Goal: Check status

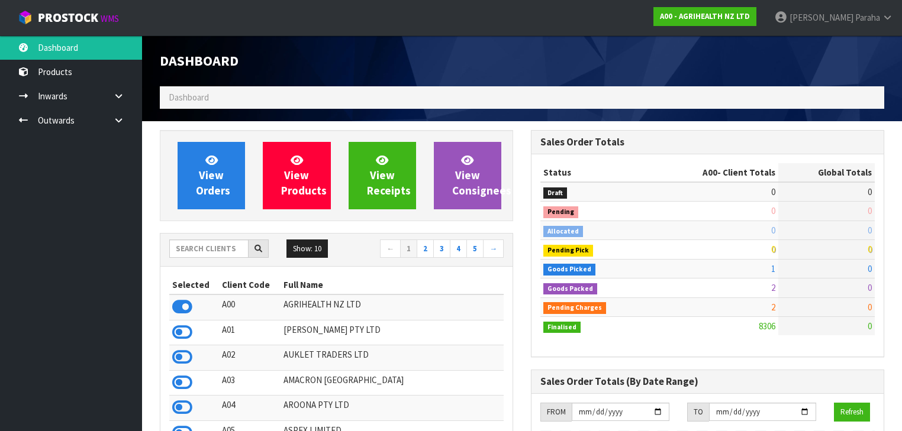
scroll to position [893, 371]
click at [200, 250] on input "text" at bounding box center [208, 249] width 79 height 18
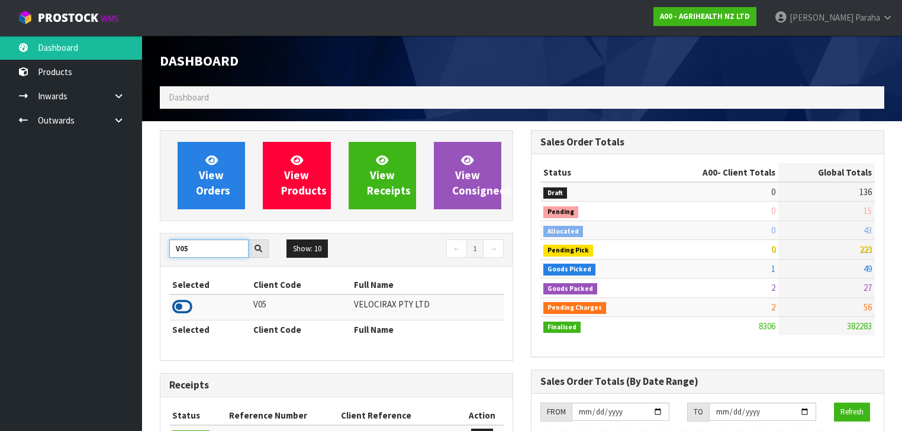
type input "V05"
click at [191, 298] on icon at bounding box center [182, 307] width 20 height 18
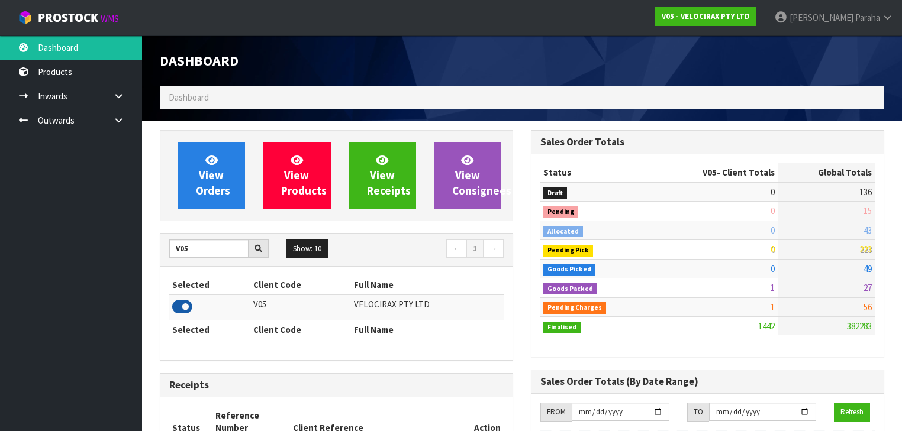
scroll to position [981, 371]
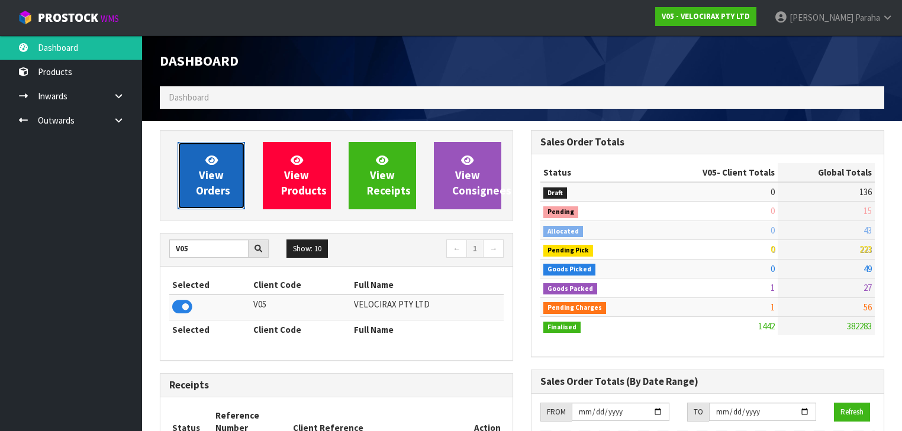
click at [202, 144] on link "View Orders" at bounding box center [211, 175] width 67 height 67
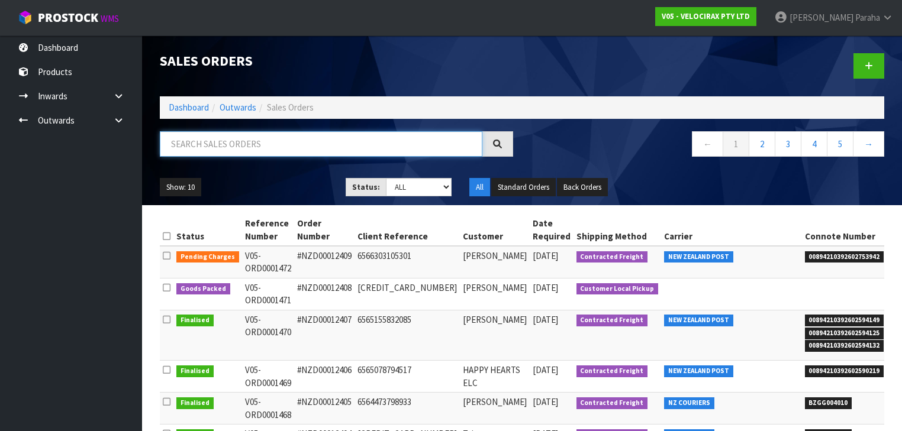
click at [205, 139] on input "text" at bounding box center [321, 143] width 323 height 25
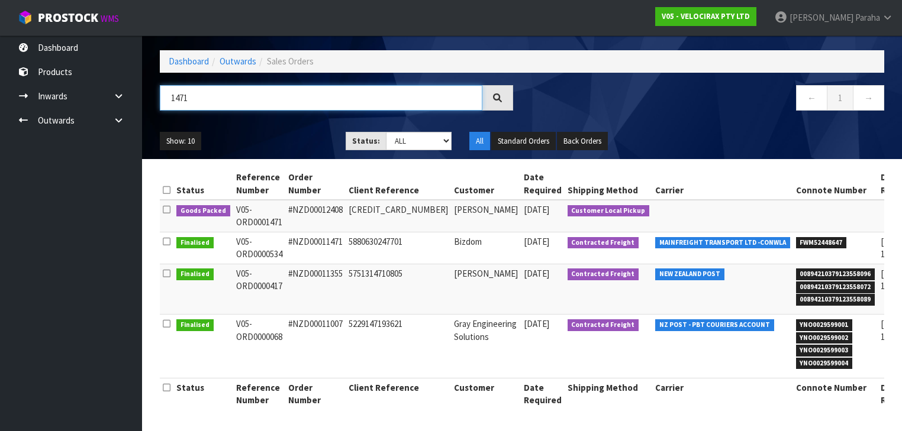
scroll to position [0, 32]
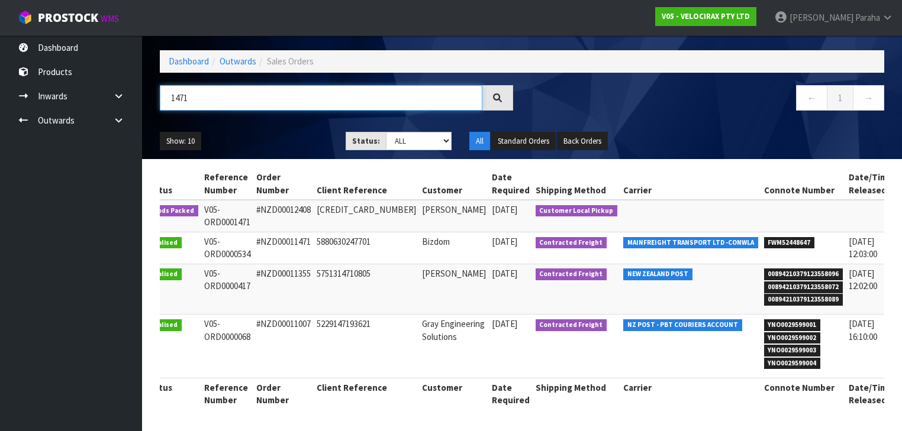
type input "1471"
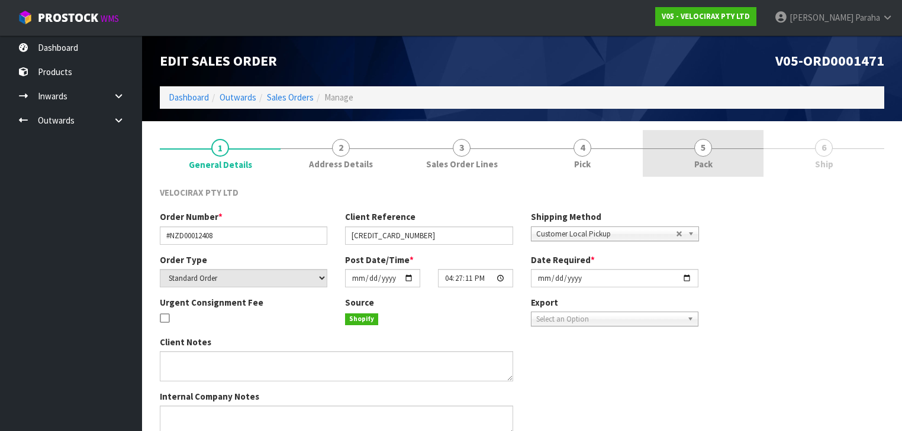
click at [696, 152] on span "5" at bounding box center [703, 148] width 18 height 18
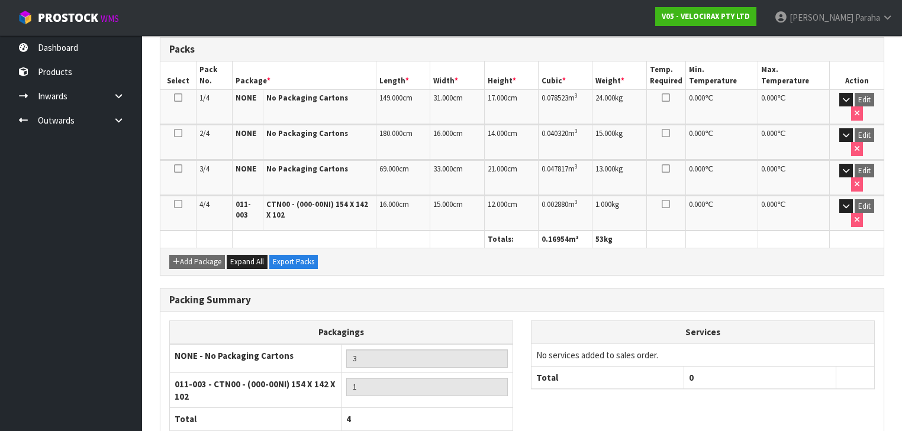
scroll to position [297, 0]
